Goal: Task Accomplishment & Management: Manage account settings

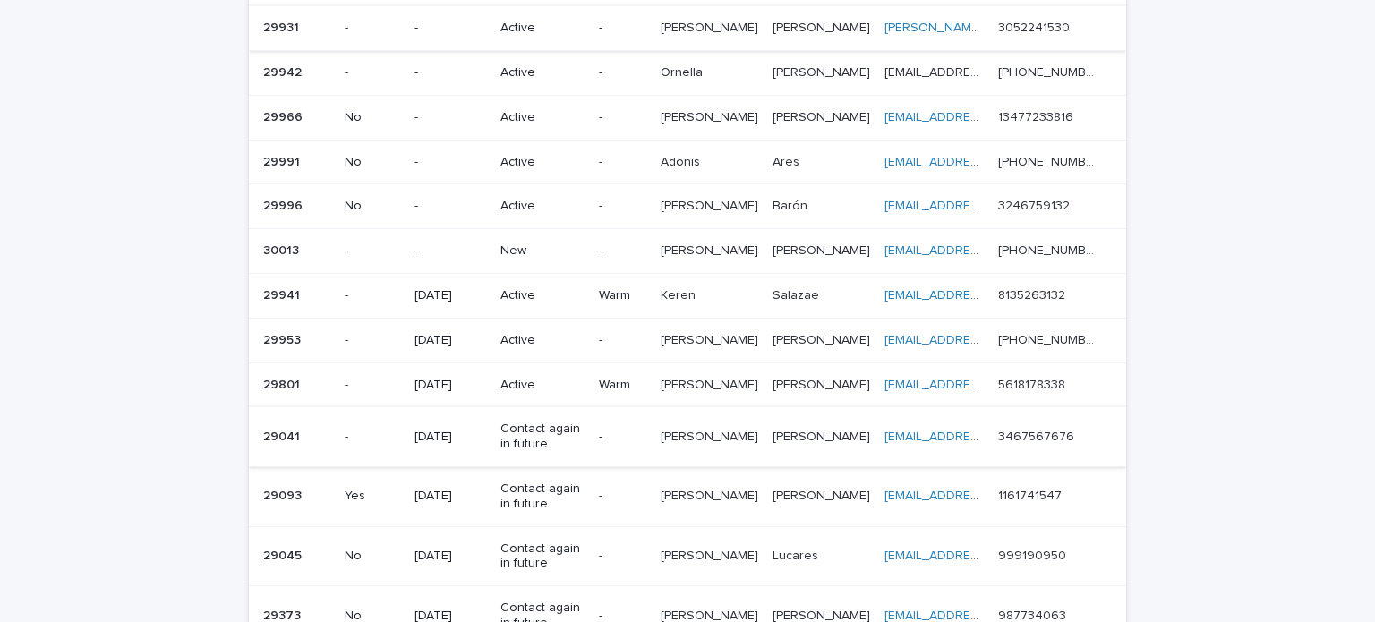
scroll to position [358, 0]
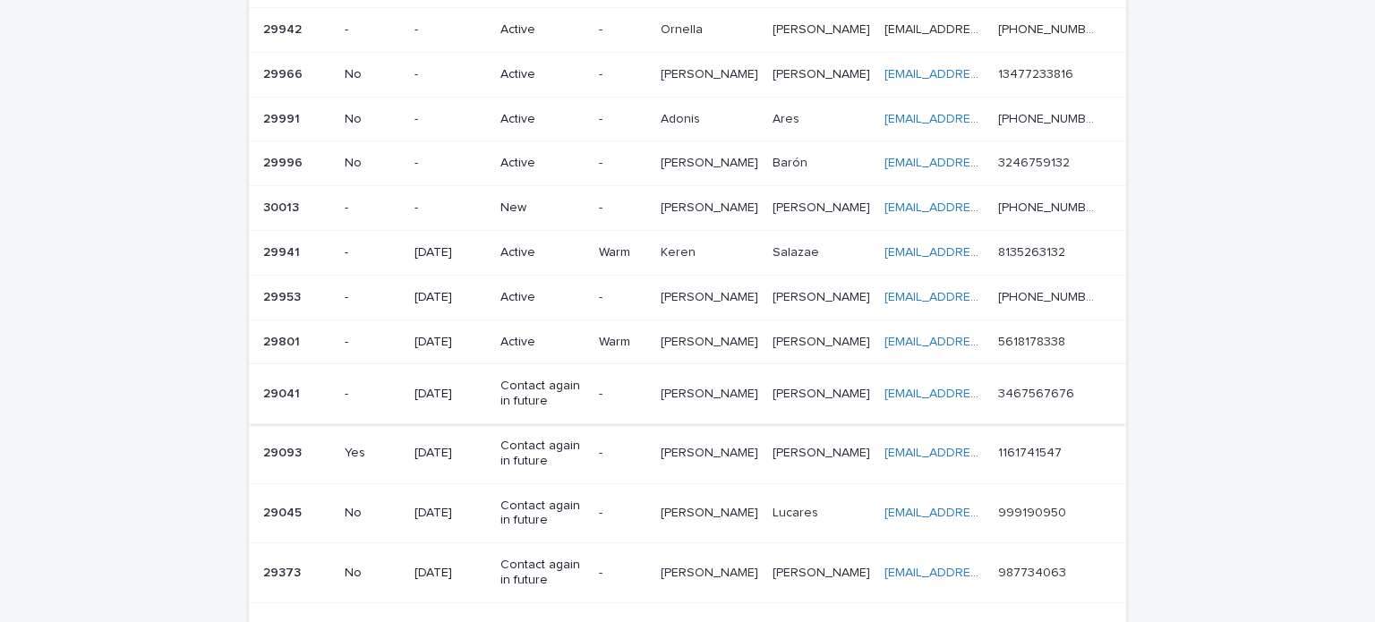
click at [550, 201] on p "New" at bounding box center [541, 208] width 83 height 15
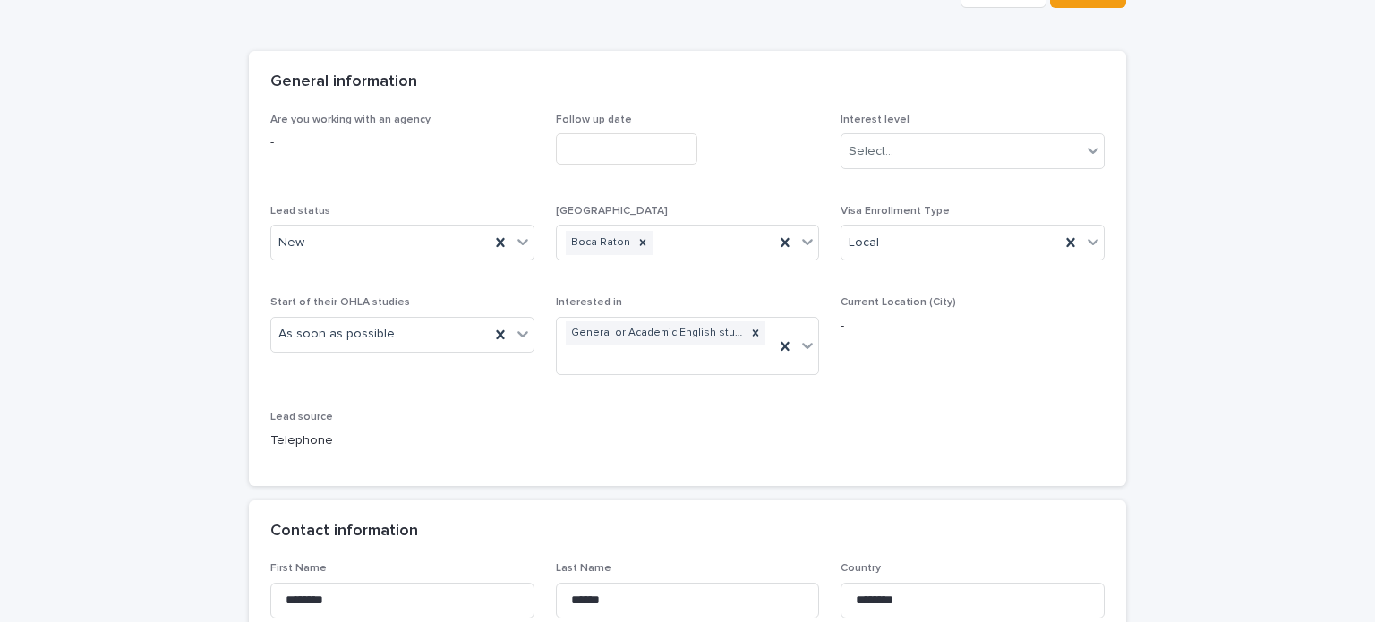
scroll to position [358, 0]
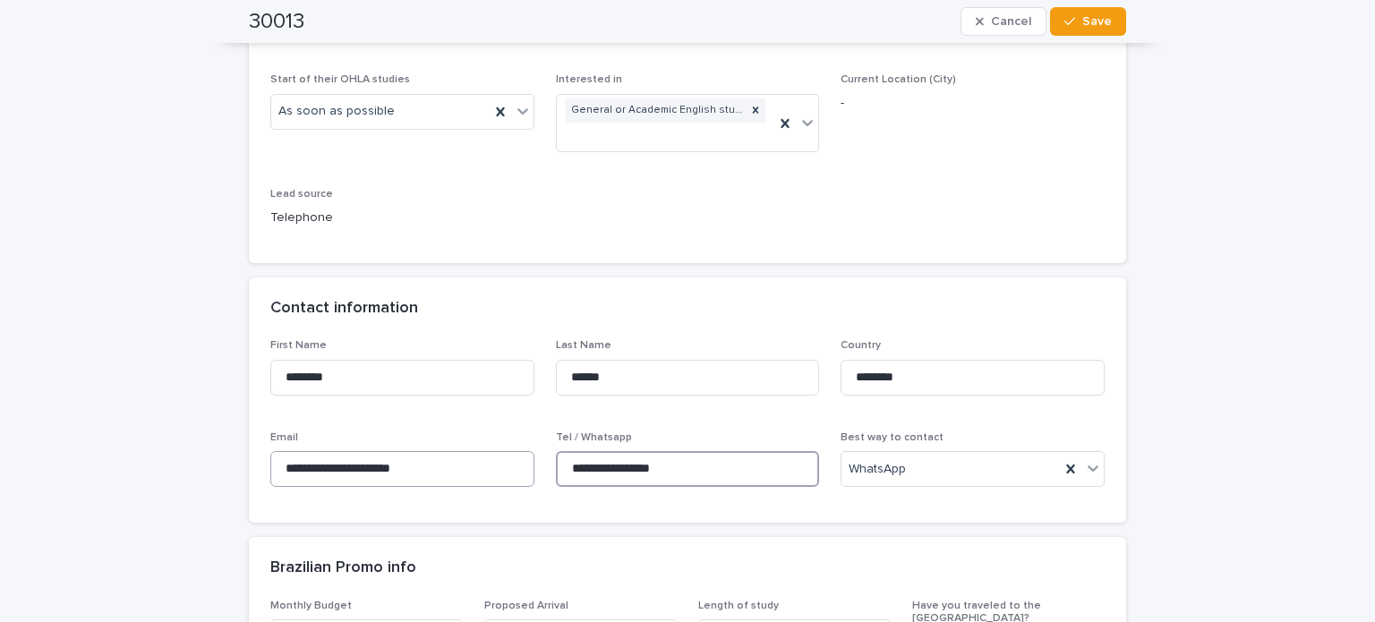
drag, startPoint x: 669, startPoint y: 473, endPoint x: 507, endPoint y: 463, distance: 162.3
click at [507, 463] on div "**********" at bounding box center [687, 420] width 834 height 162
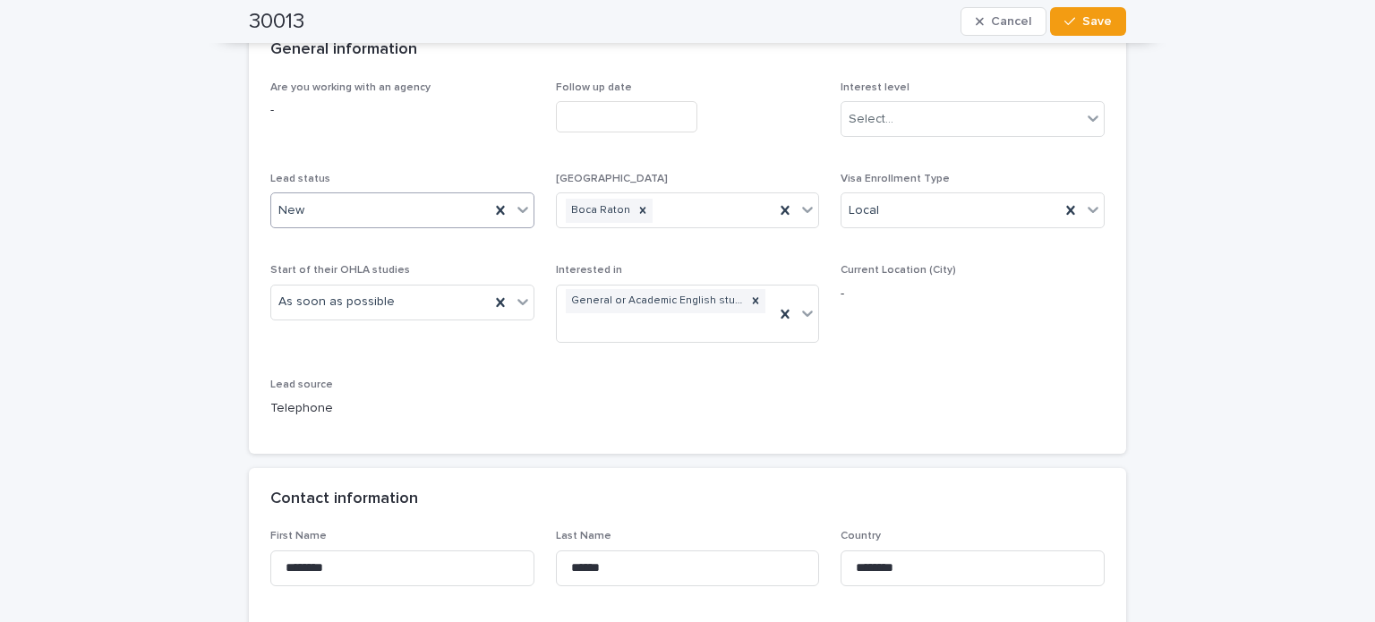
scroll to position [164, 0]
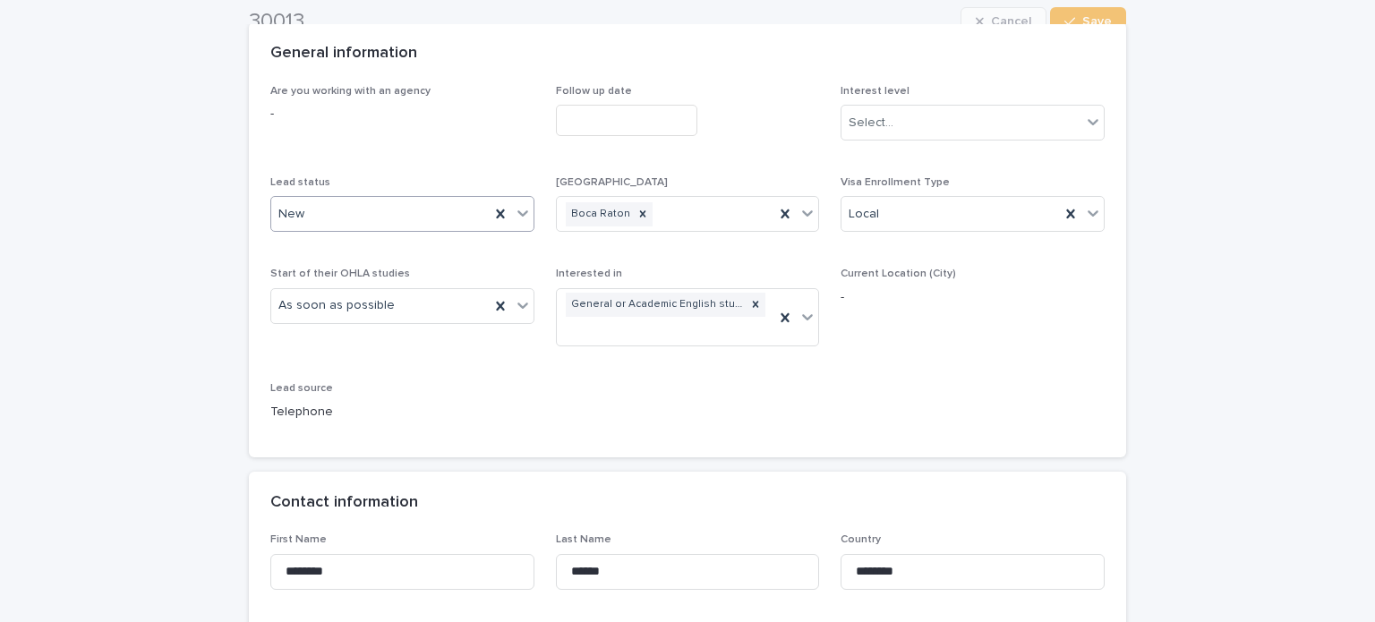
click at [371, 218] on div "New" at bounding box center [380, 215] width 218 height 30
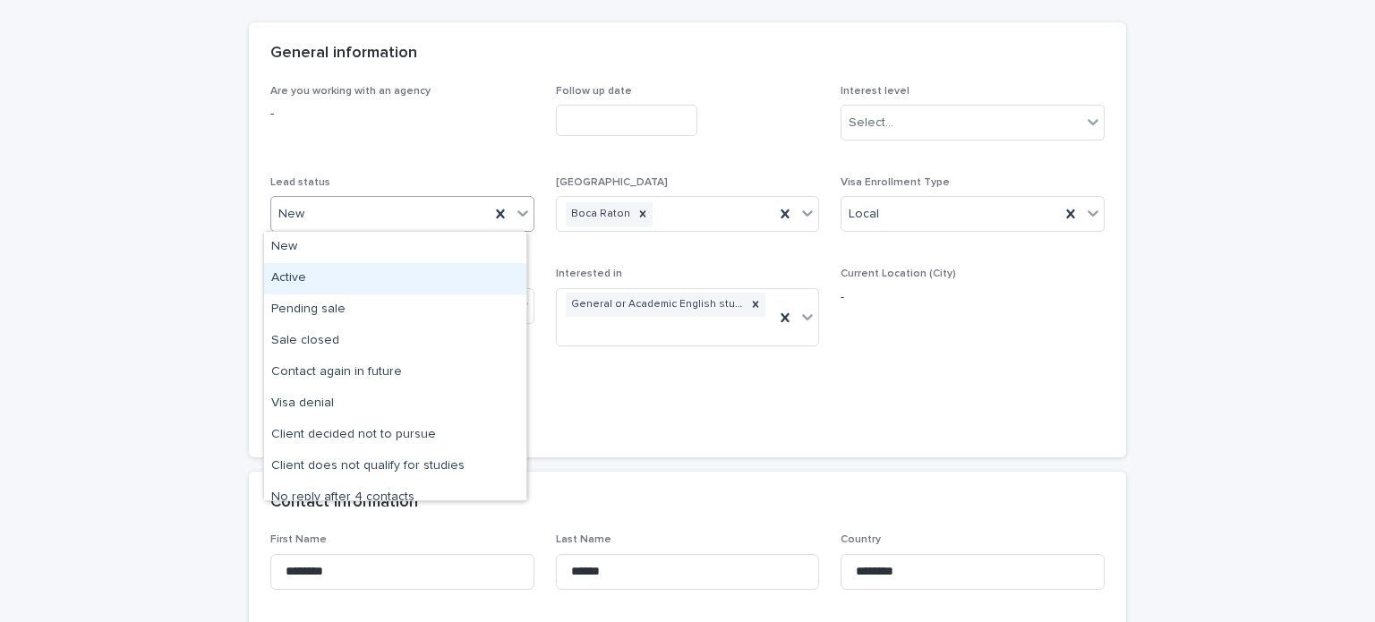
click at [331, 280] on div "Active" at bounding box center [395, 278] width 262 height 31
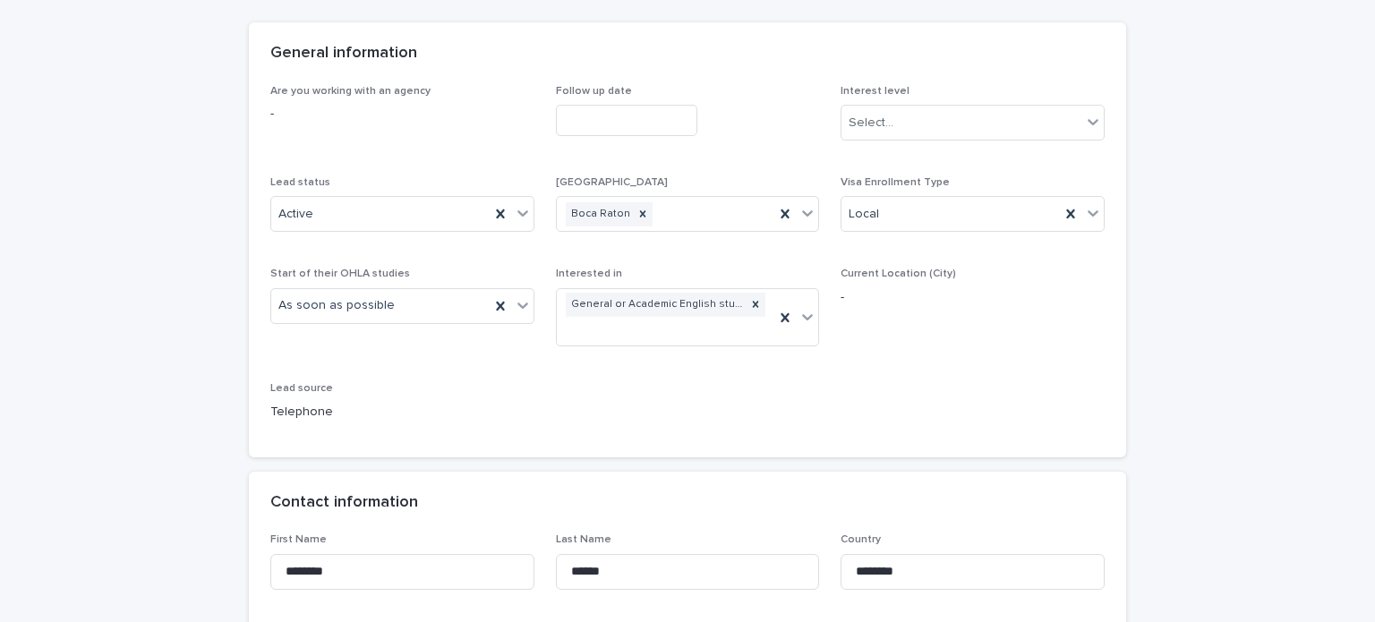
click at [738, 192] on div "[GEOGRAPHIC_DATA] [GEOGRAPHIC_DATA]" at bounding box center [688, 211] width 264 height 70
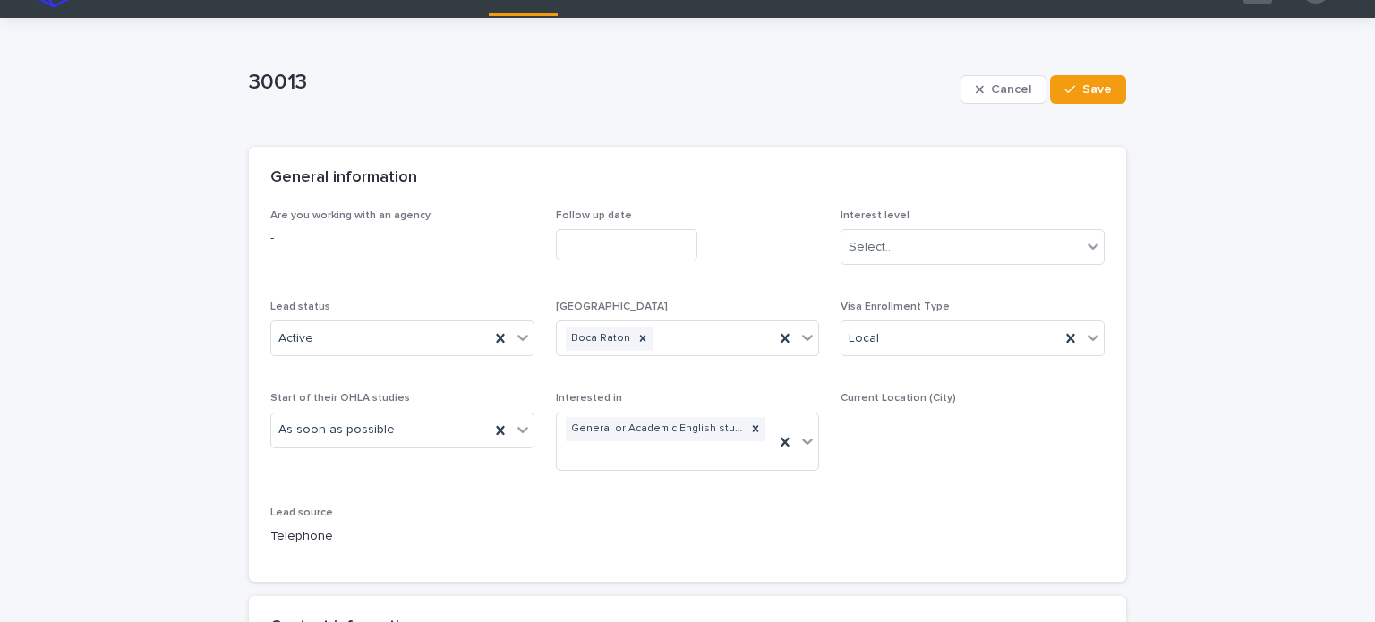
scroll to position [38, 0]
click at [1104, 81] on button "Save" at bounding box center [1088, 90] width 76 height 29
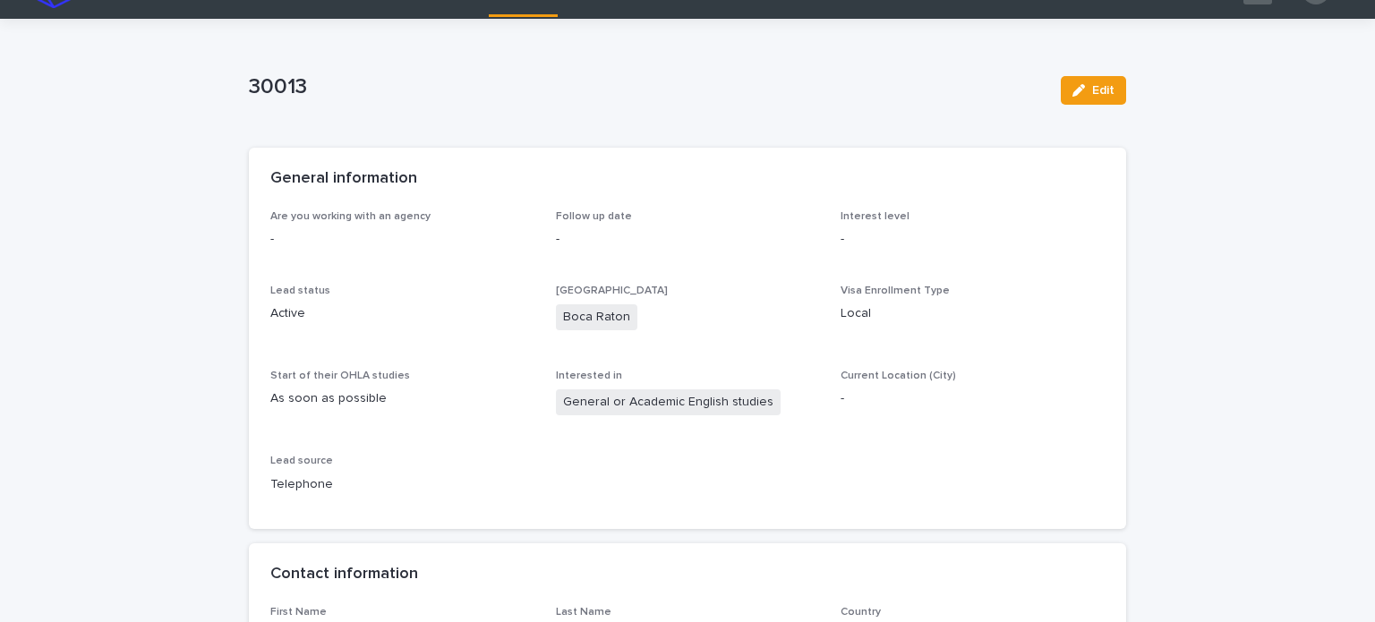
scroll to position [0, 0]
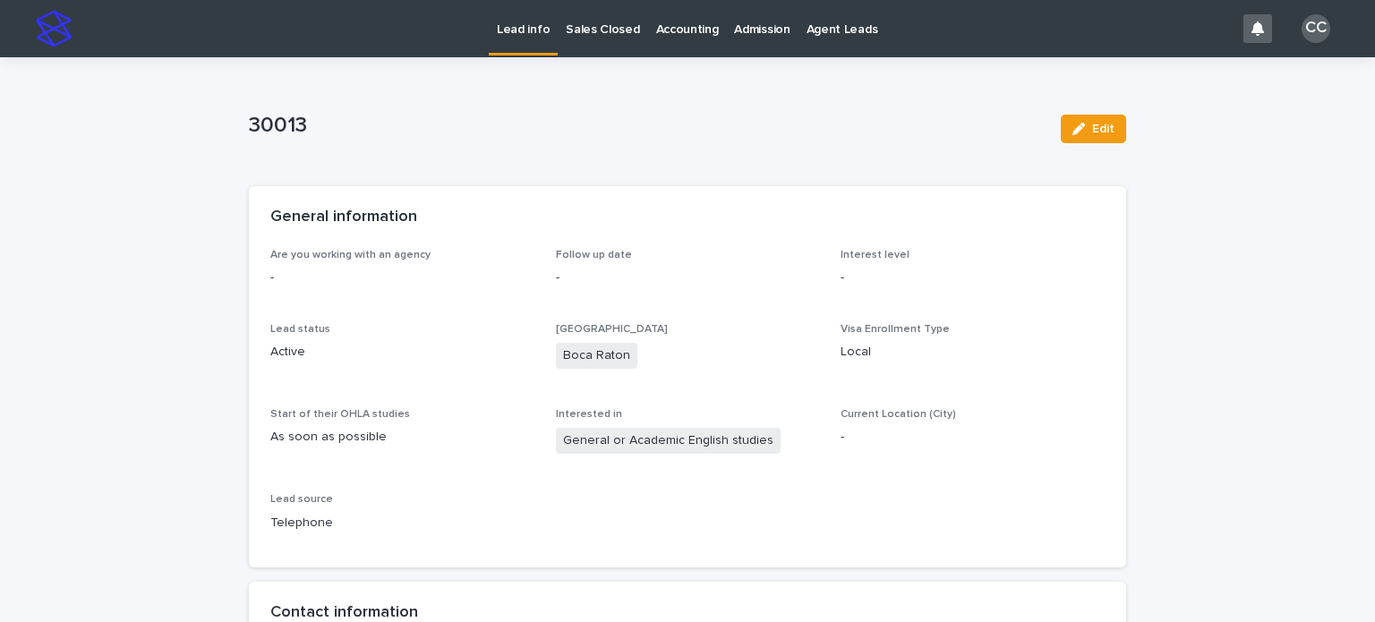
click at [519, 38] on link "Lead info" at bounding box center [523, 26] width 69 height 53
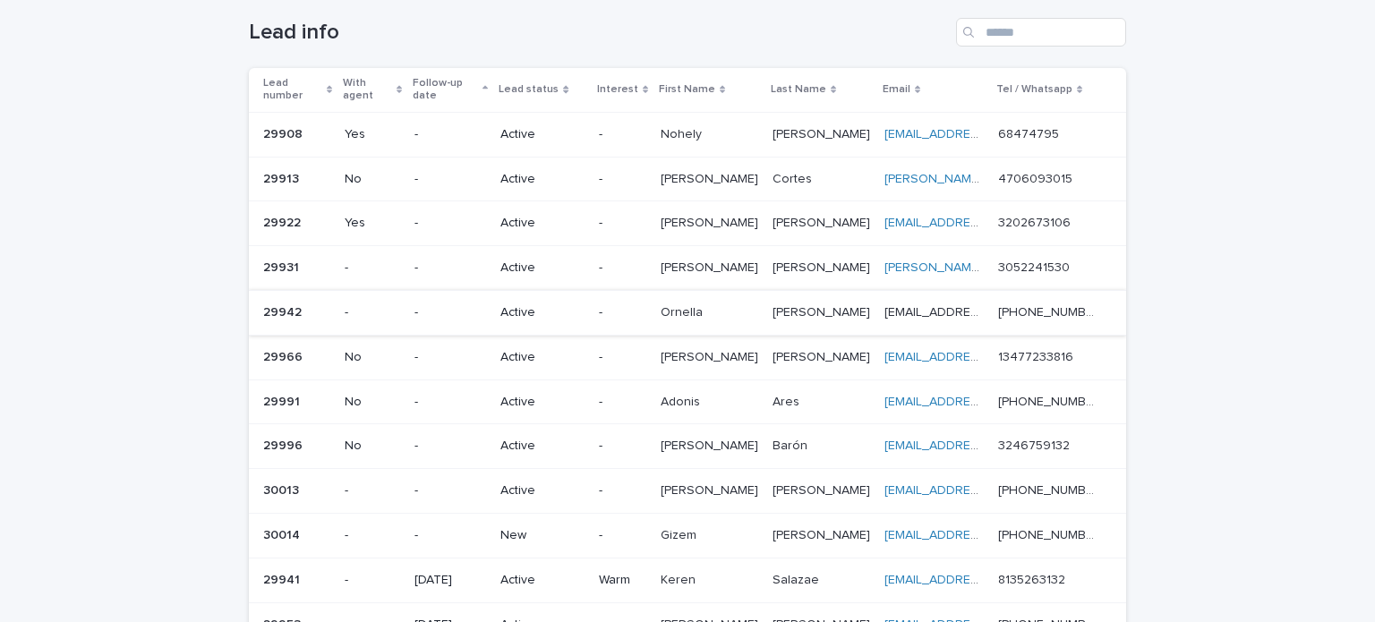
scroll to position [100, 0]
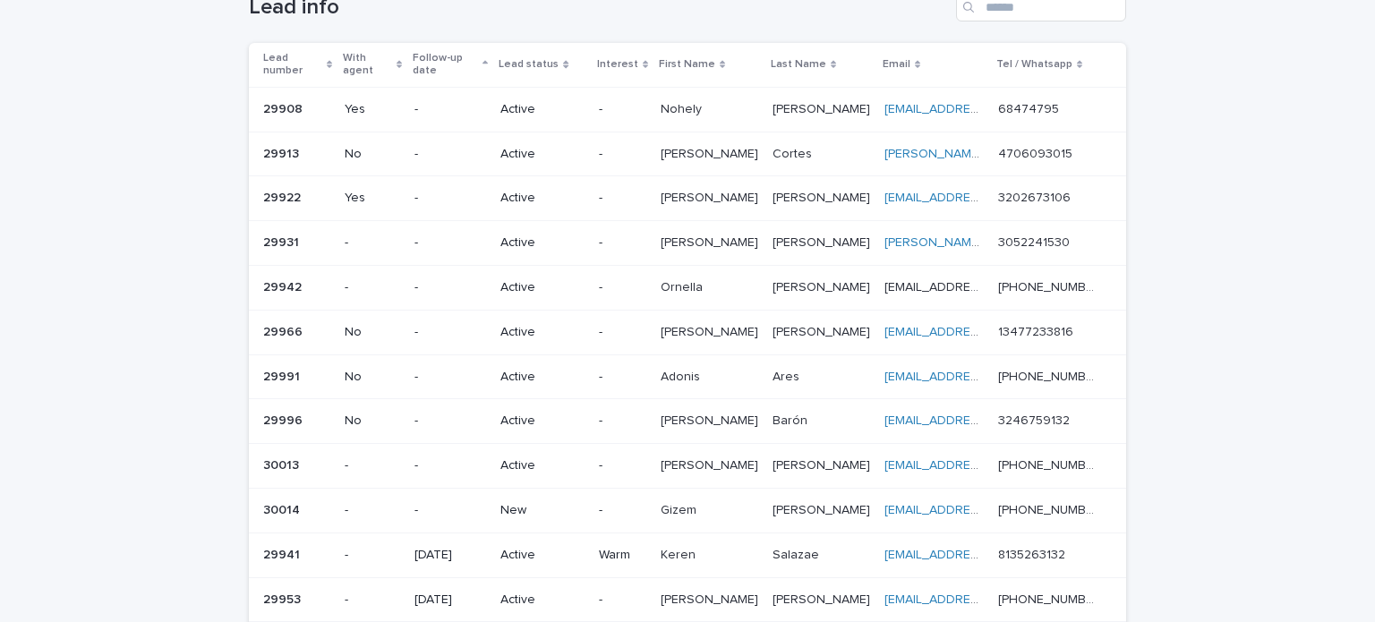
click at [516, 503] on p "New" at bounding box center [541, 510] width 83 height 15
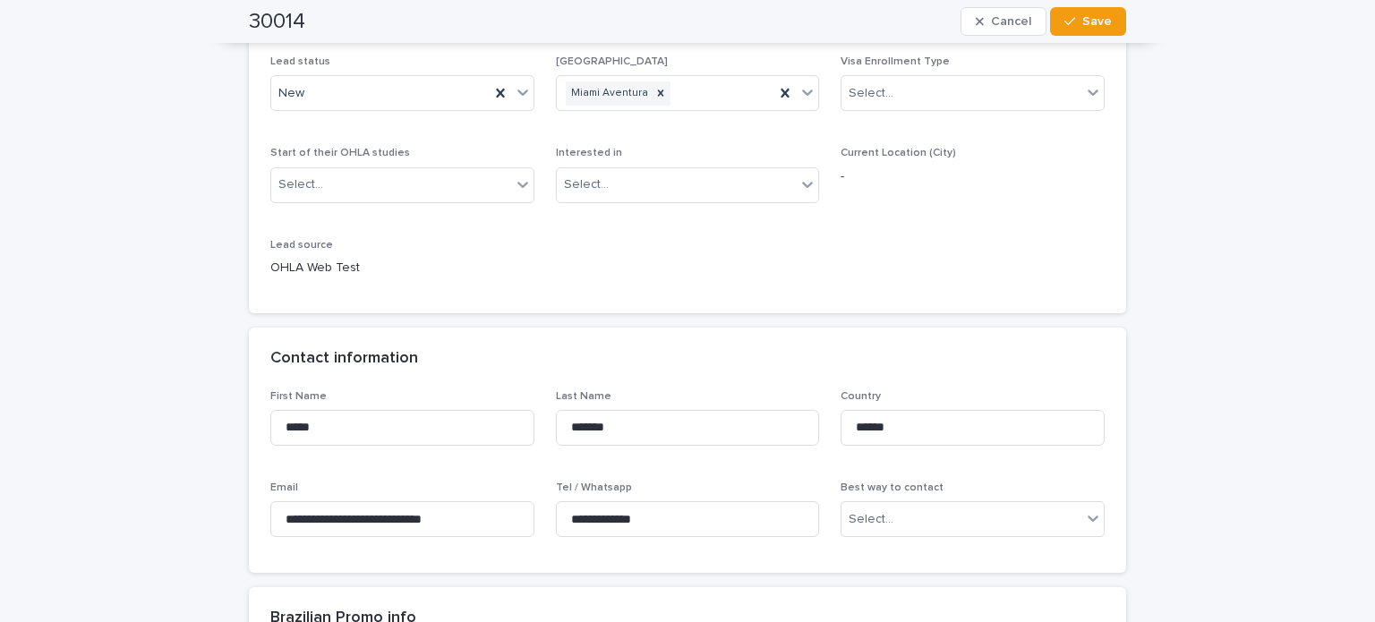
scroll to position [286, 0]
drag, startPoint x: 677, startPoint y: 515, endPoint x: 533, endPoint y: 525, distance: 143.6
click at [533, 525] on div "**********" at bounding box center [687, 469] width 834 height 162
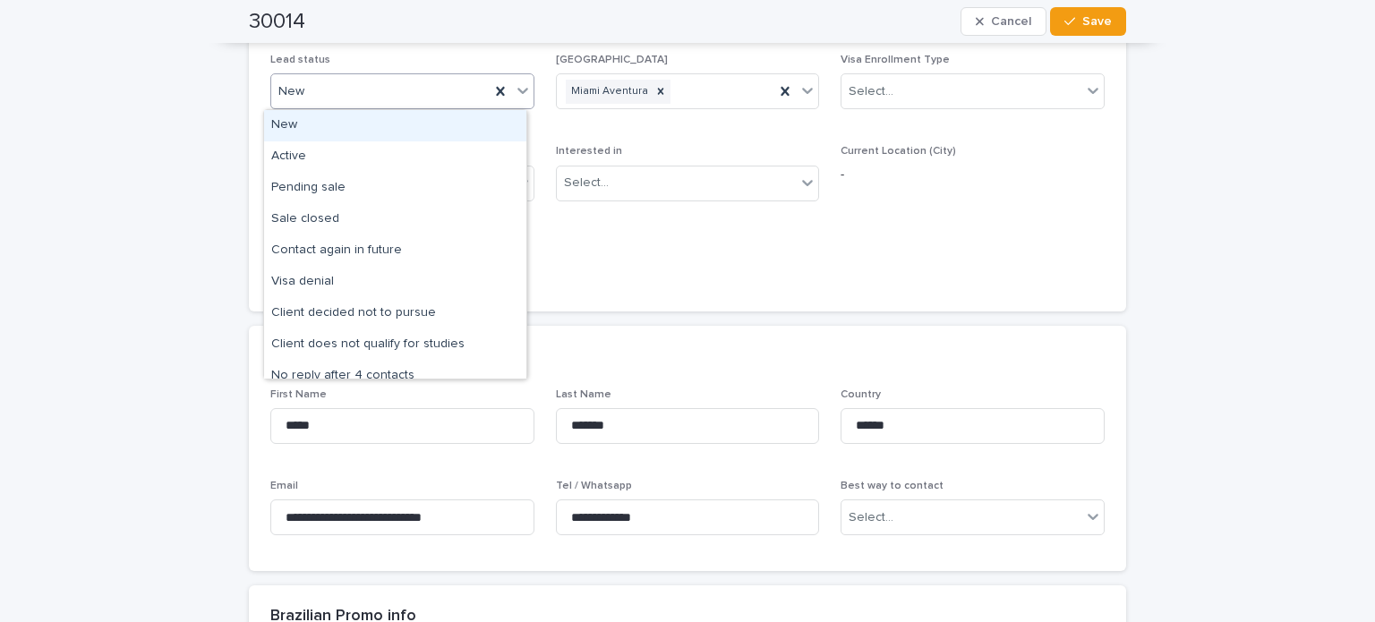
click at [377, 95] on div "New" at bounding box center [380, 92] width 218 height 30
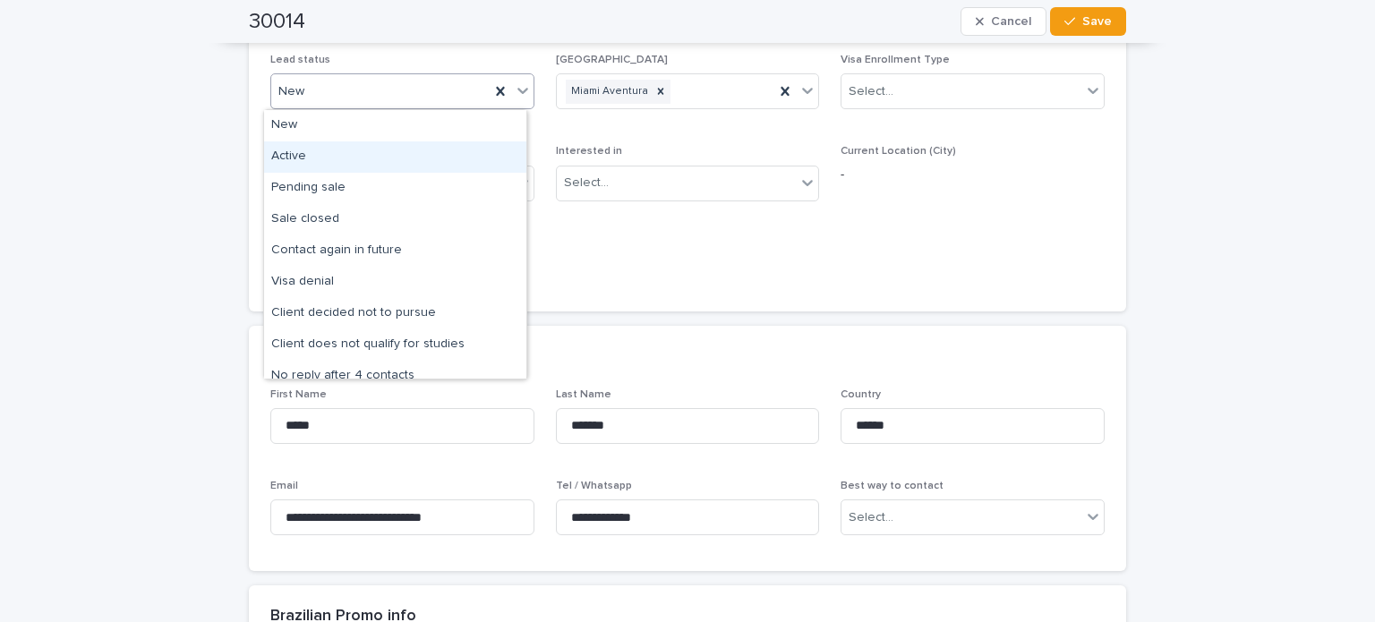
click at [351, 147] on div "Active" at bounding box center [395, 156] width 262 height 31
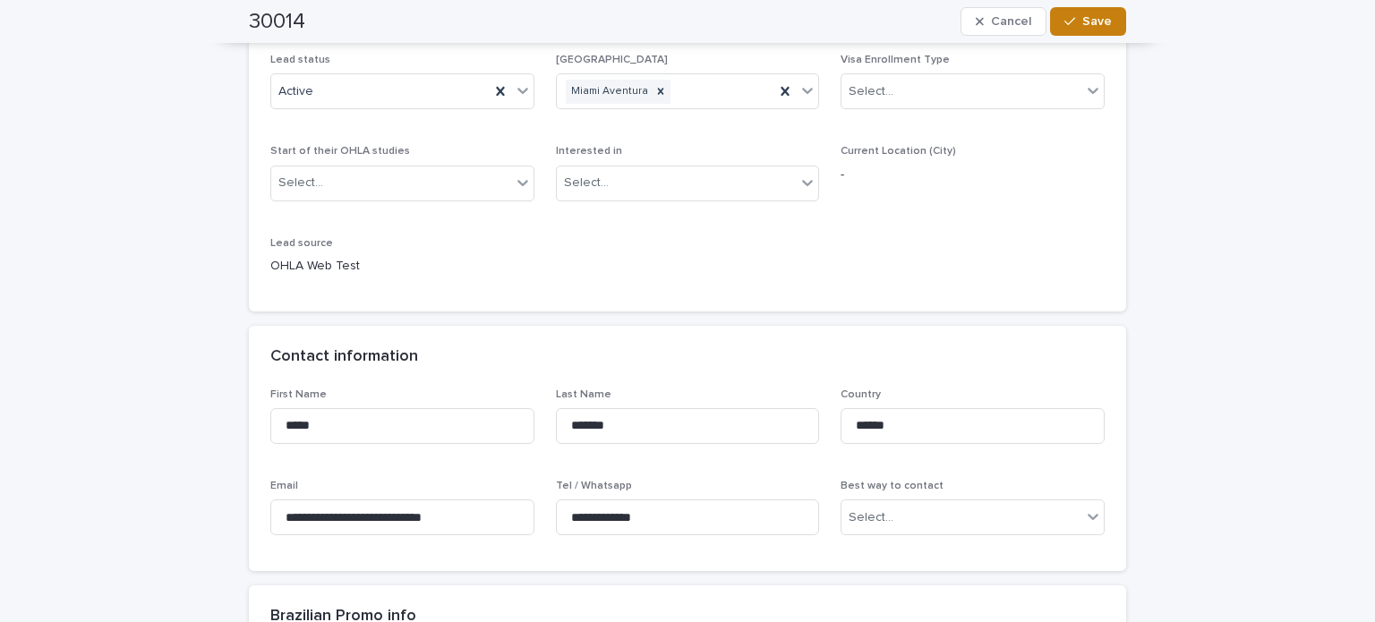
click at [1082, 18] on span "Save" at bounding box center [1097, 21] width 30 height 13
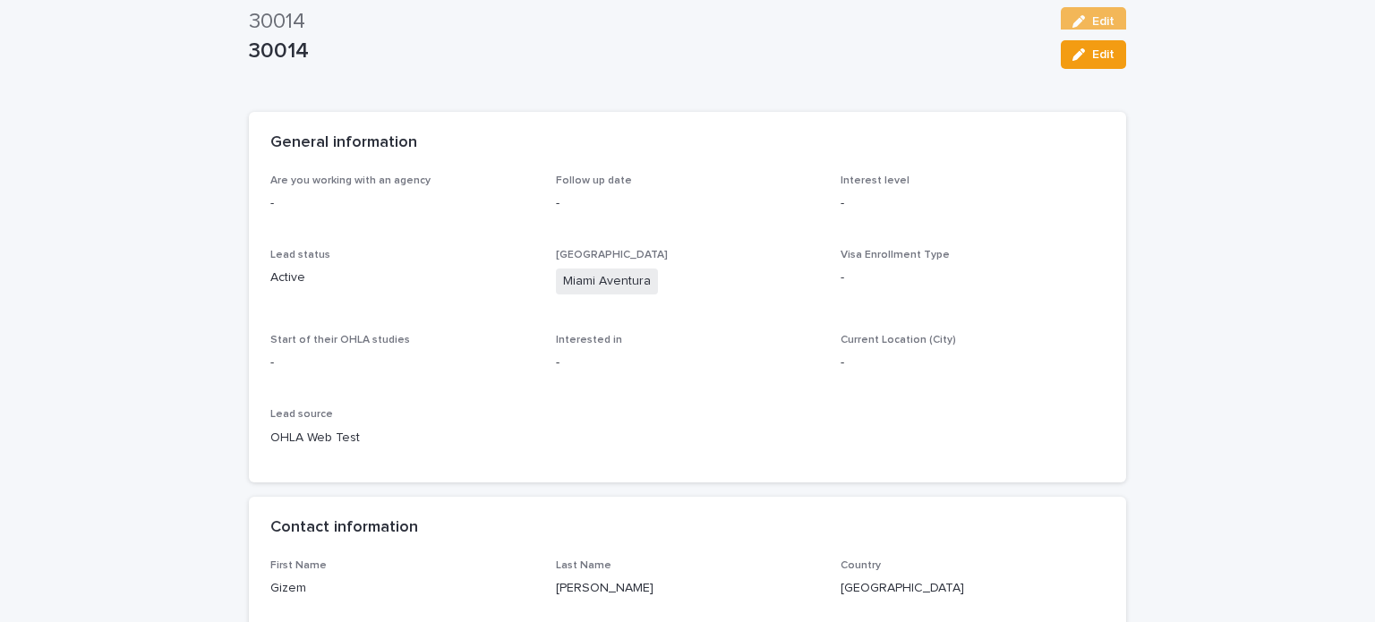
scroll to position [0, 0]
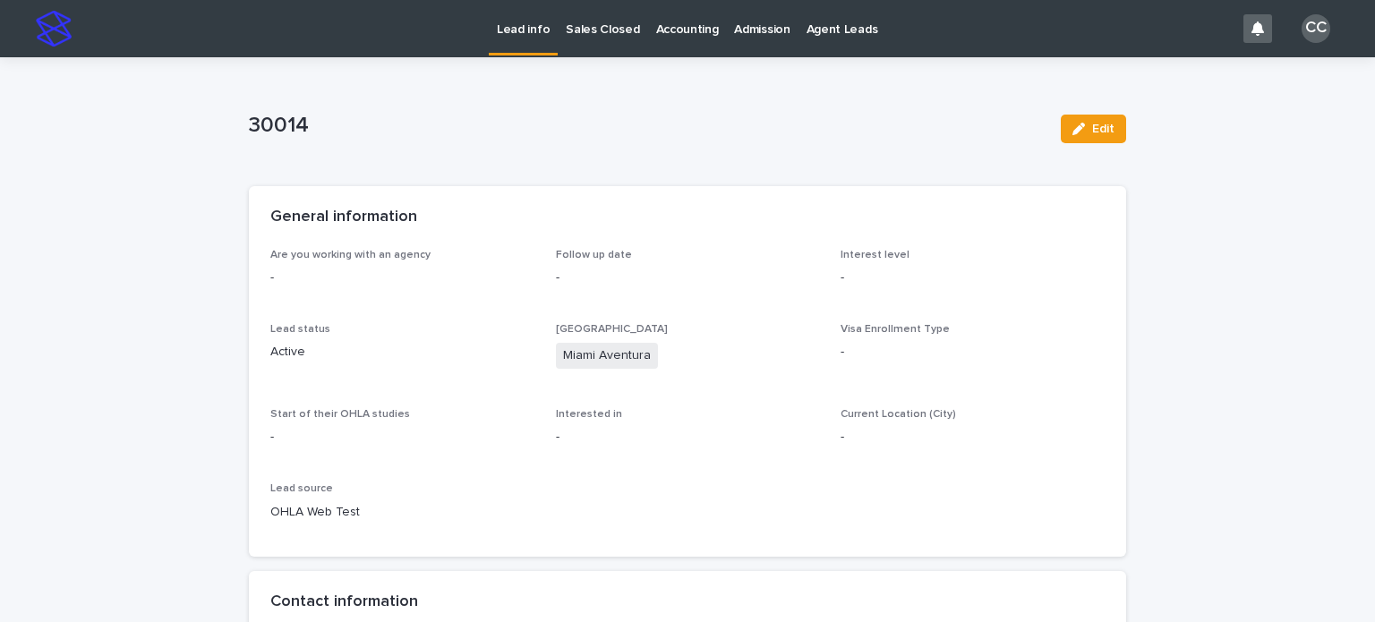
click at [529, 45] on link "Lead info" at bounding box center [523, 26] width 69 height 53
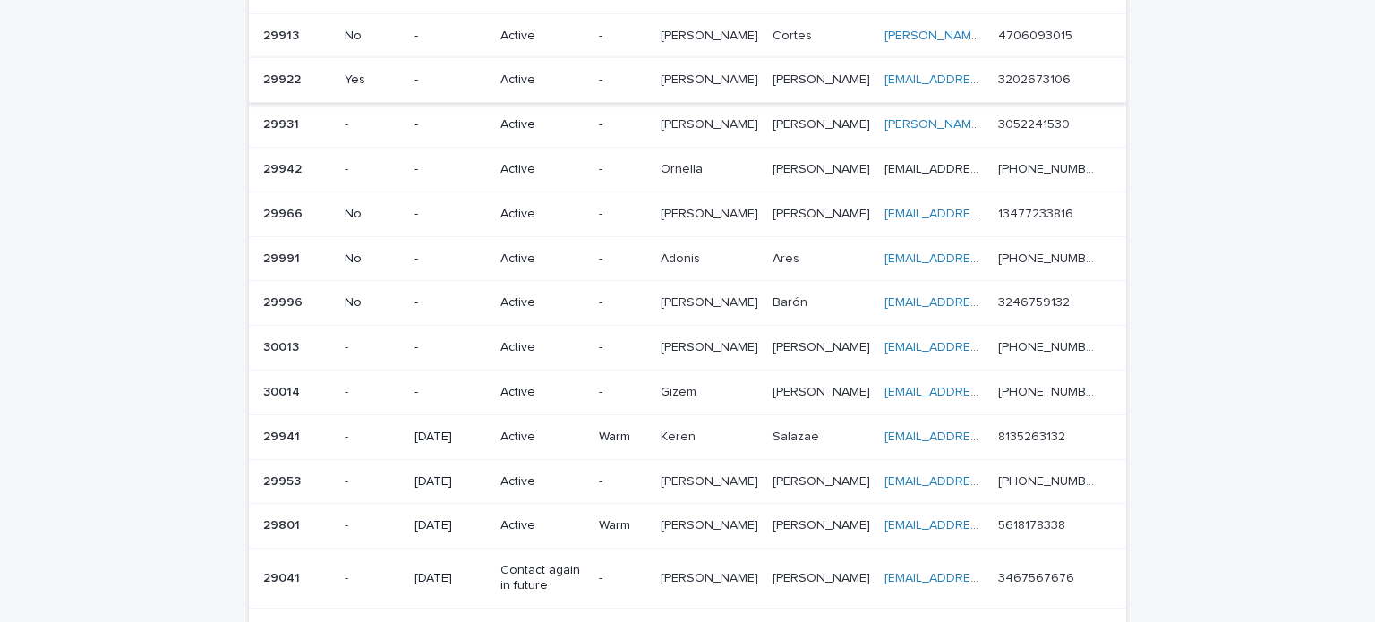
scroll to position [279, 0]
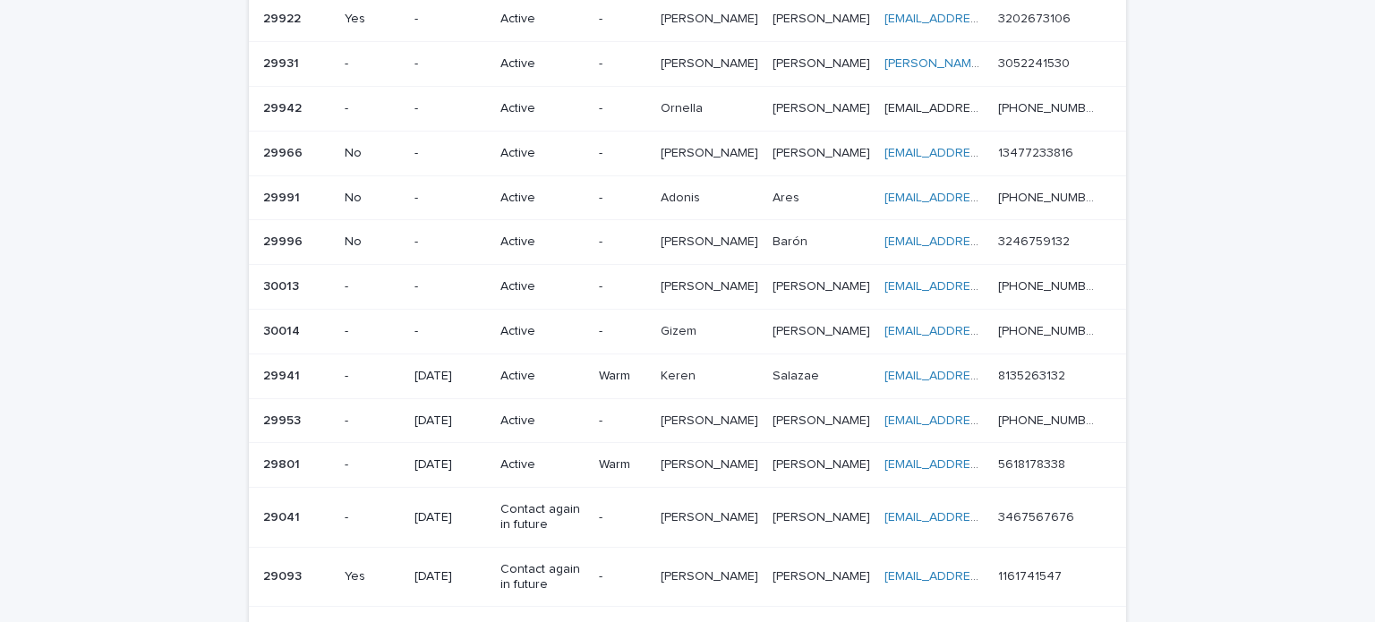
click at [584, 279] on p "Active" at bounding box center [541, 286] width 83 height 15
